Goal: Find specific page/section: Find specific page/section

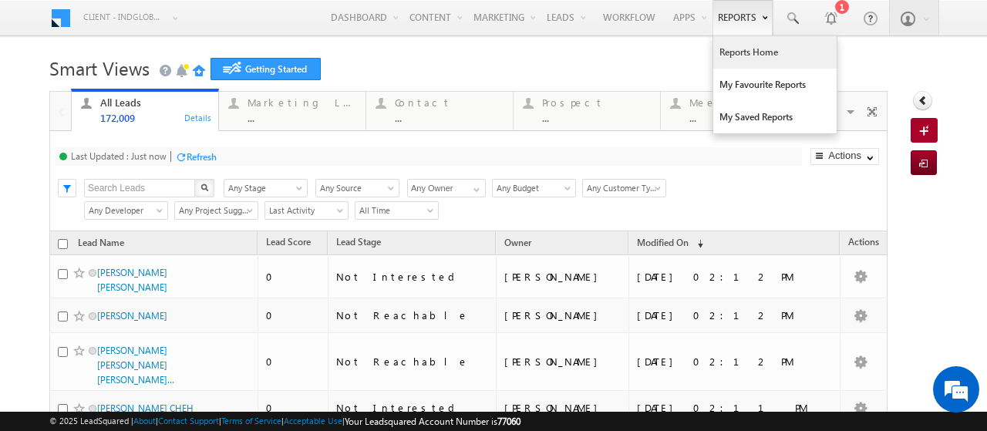
click at [724, 53] on link "Reports Home" at bounding box center [774, 52] width 123 height 32
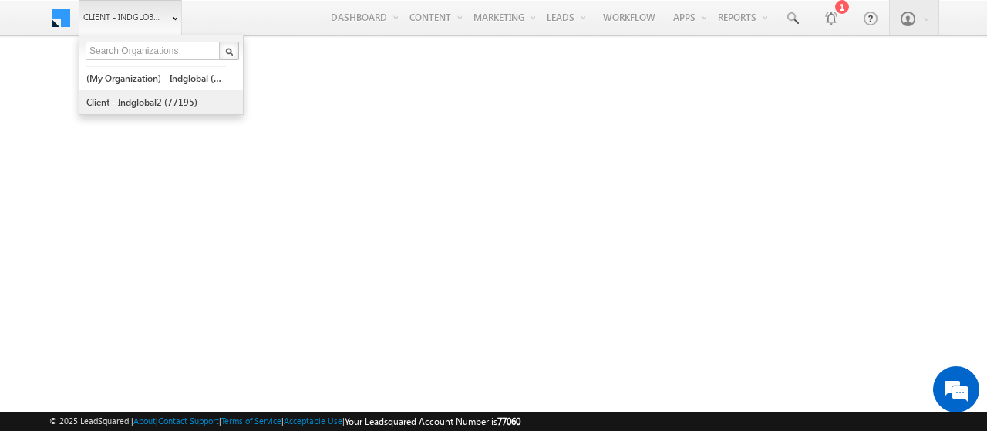
click at [155, 103] on link "Client - indglobal2 (77195)" at bounding box center [156, 102] width 141 height 24
